Goal: Check status

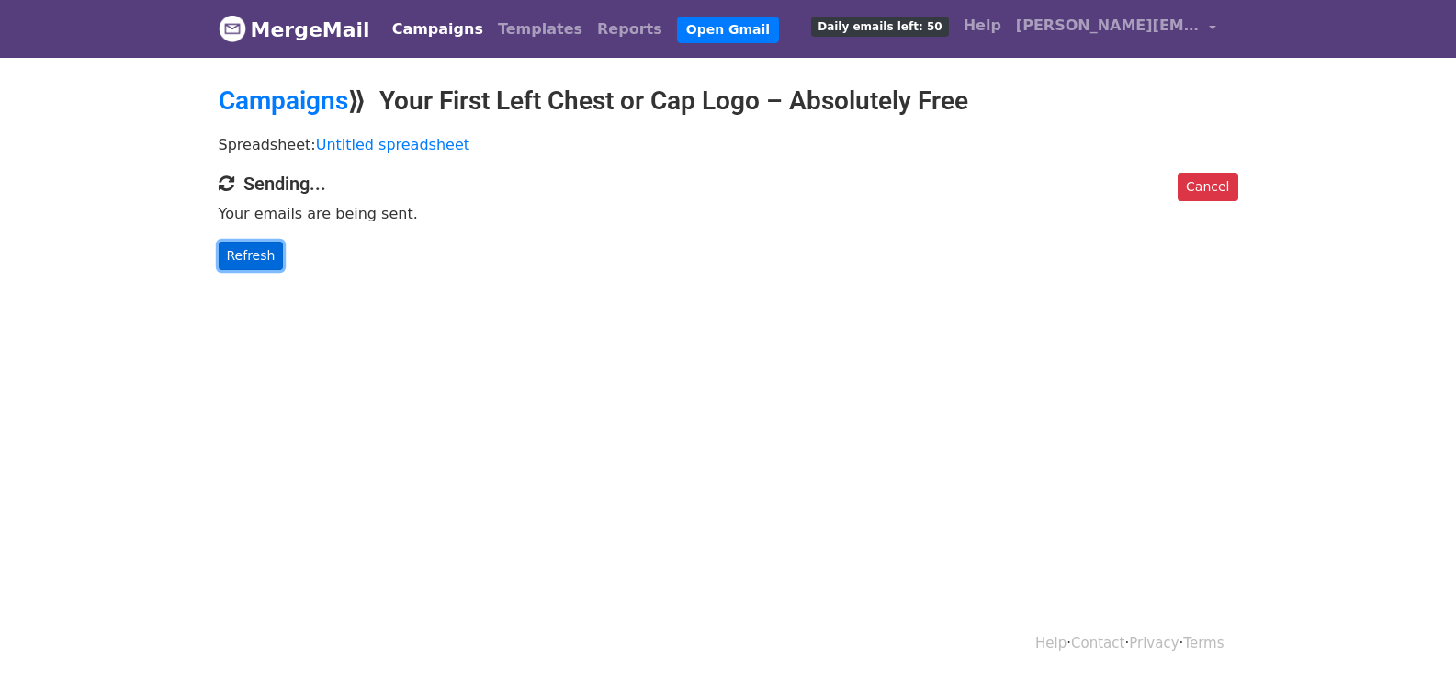
click at [259, 256] on link "Refresh" at bounding box center [251, 256] width 65 height 28
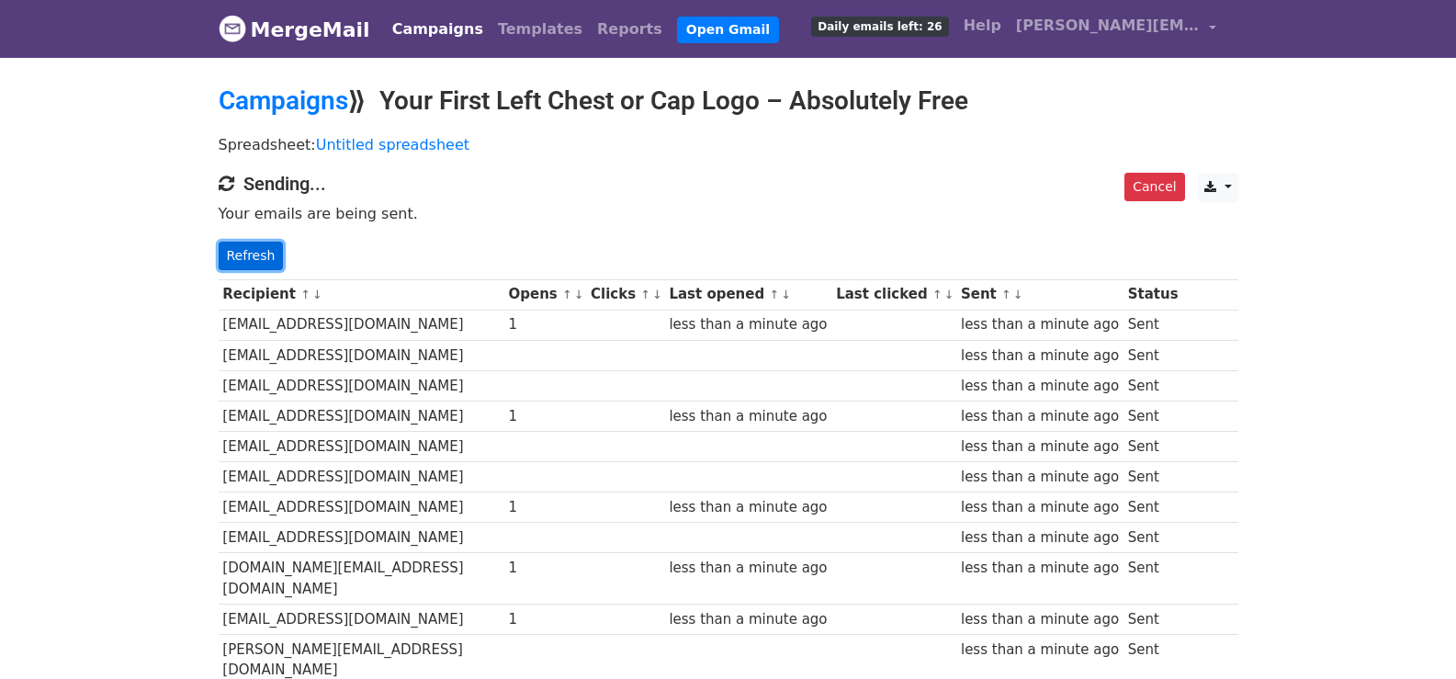
click at [239, 264] on link "Refresh" at bounding box center [251, 256] width 65 height 28
